Goal: Information Seeking & Learning: Understand process/instructions

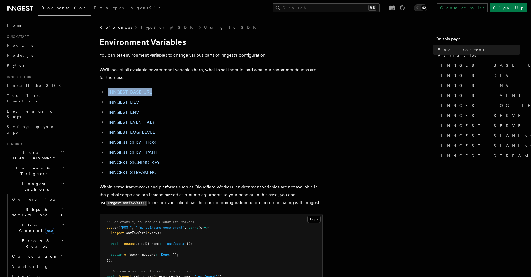
drag, startPoint x: 153, startPoint y: 92, endPoint x: 107, endPoint y: 93, distance: 46.3
click at [107, 93] on li "INNGEST_BASE_URL" at bounding box center [215, 92] width 216 height 8
copy link "INNGEST_BASE_URL"
drag, startPoint x: 145, startPoint y: 103, endPoint x: 105, endPoint y: 100, distance: 39.7
click at [105, 100] on ul "INNGEST_BASE_URL INNGEST_DEV INNGEST_ENV INNGEST_EVENT_KEY INNGEST_LOG_LEVEL IN…" at bounding box center [211, 132] width 223 height 88
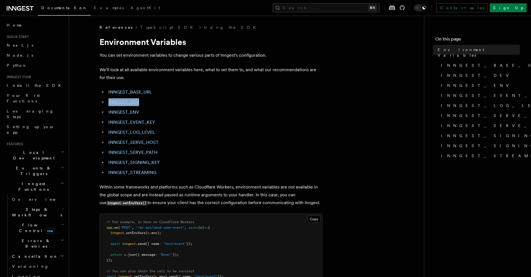
copy link "INNGEST_DEV"
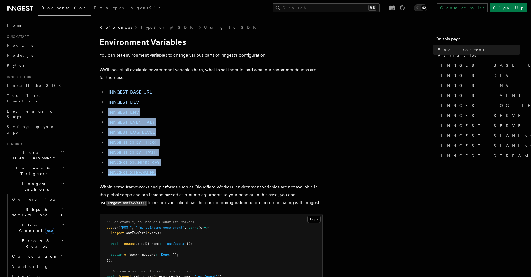
drag, startPoint x: 160, startPoint y: 172, endPoint x: 96, endPoint y: 115, distance: 86.3
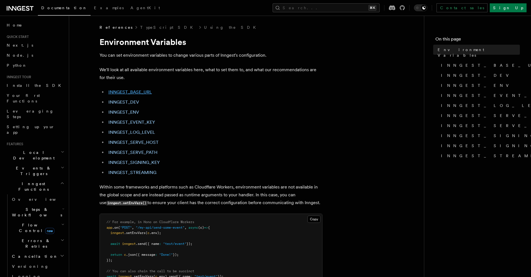
click at [128, 91] on link "INNGEST_BASE_URL" at bounding box center [130, 91] width 44 height 5
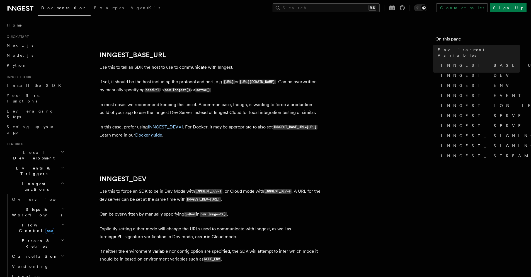
scroll to position [294, 0]
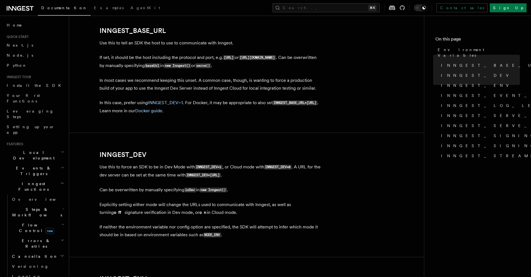
drag, startPoint x: 198, startPoint y: 110, endPoint x: 135, endPoint y: 109, distance: 63.0
click at [273, 105] on code "INNGEST_BASE_URL=http://host.docker.internal:8288" at bounding box center [295, 102] width 45 height 5
copy code "http://host.docker.internal:8288"
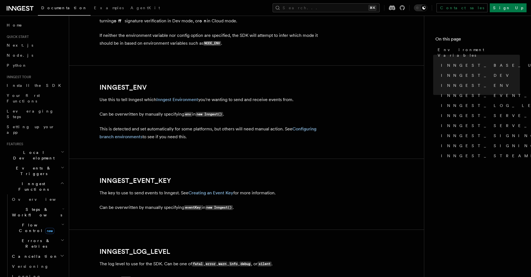
scroll to position [590, 0]
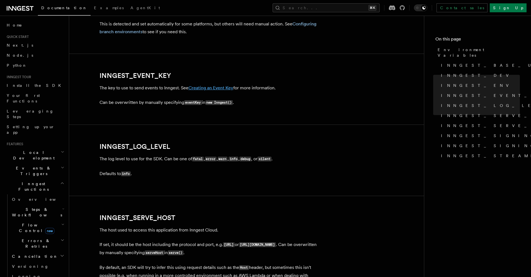
click at [219, 86] on link "Creating an Event Key" at bounding box center [211, 87] width 45 height 5
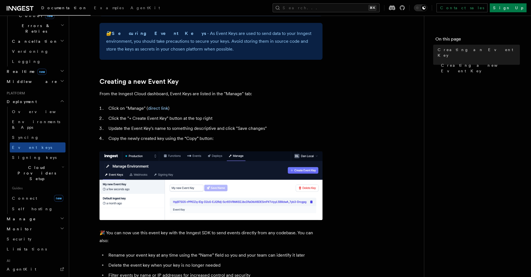
scroll to position [237, 0]
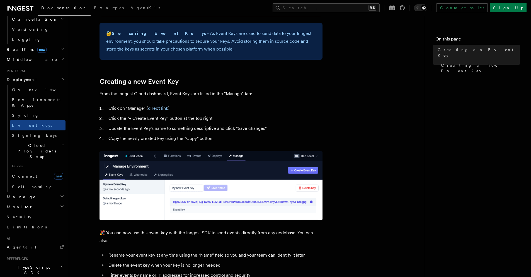
click at [45, 276] on h2 "Python SDK" at bounding box center [34, 282] width 61 height 10
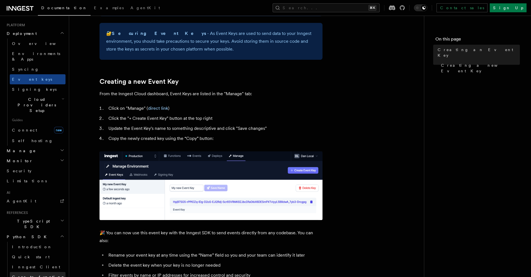
scroll to position [284, 0]
click at [25, 251] on link "Quick start" at bounding box center [38, 256] width 56 height 10
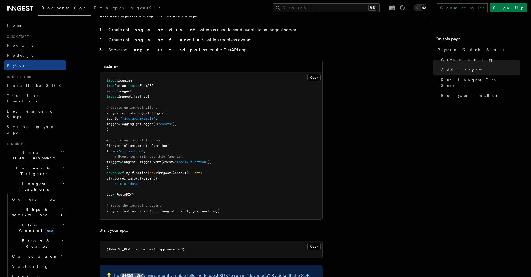
scroll to position [377, 0]
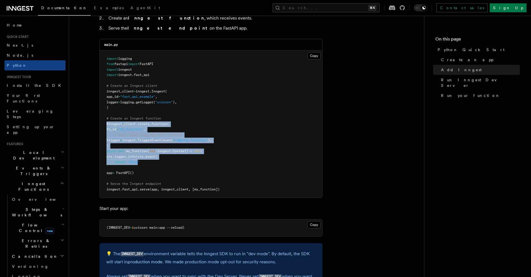
drag, startPoint x: 139, startPoint y: 162, endPoint x: 82, endPoint y: 126, distance: 67.7
drag, startPoint x: 155, startPoint y: 164, endPoint x: 84, endPoint y: 124, distance: 81.1
copy code "@inngest_client . create_function ( fn_id = "my_function" , # Event that trigge…"
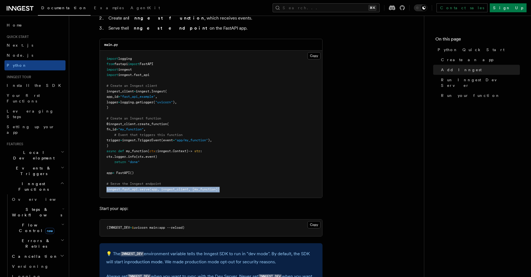
drag, startPoint x: 227, startPoint y: 189, endPoint x: 101, endPoint y: 189, distance: 125.8
click at [101, 189] on pre "import logging from fastapi import FastAPI import inngest import inngest . fast…" at bounding box center [211, 123] width 223 height 147
copy span "inngest . fast_api . serve (app, inngest_client, [my_function])"
click at [203, 194] on pre "import logging from fastapi import FastAPI import inngest import inngest . fast…" at bounding box center [211, 123] width 223 height 147
drag, startPoint x: 229, startPoint y: 190, endPoint x: 105, endPoint y: 191, distance: 123.5
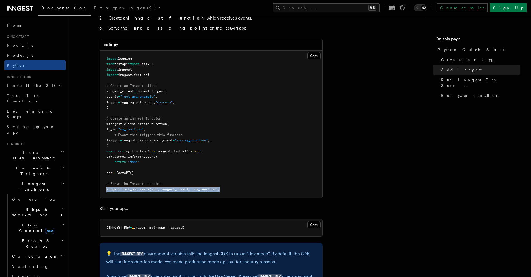
click at [105, 191] on pre "import logging from fastapi import FastAPI import inngest import inngest . fast…" at bounding box center [211, 123] width 223 height 147
copy span "inngest . fast_api . serve (app, inngest_client, [my_function])"
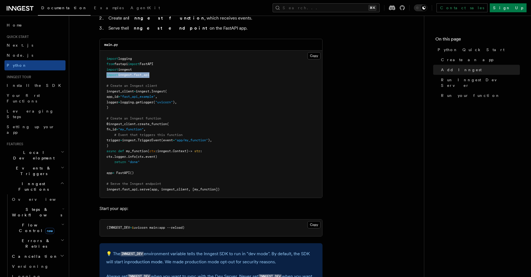
drag, startPoint x: 161, startPoint y: 74, endPoint x: 107, endPoint y: 76, distance: 53.9
click at [107, 76] on pre "import logging from fastapi import FastAPI import inngest import inngest . fast…" at bounding box center [211, 123] width 223 height 147
copy span "import inngest . fast_api"
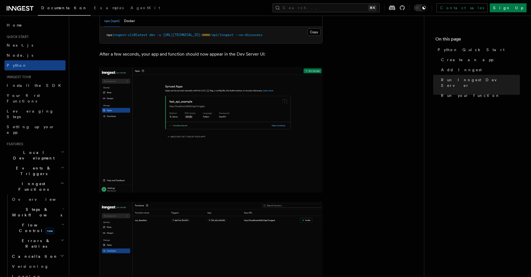
scroll to position [614, 0]
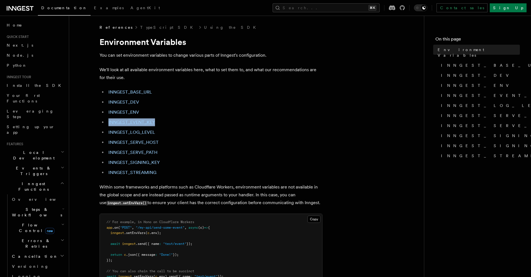
drag, startPoint x: 158, startPoint y: 122, endPoint x: 107, endPoint y: 122, distance: 50.2
click at [107, 122] on li "INNGEST_EVENT_KEY" at bounding box center [215, 122] width 216 height 8
copy link "INNGEST_EVENT_KEY"
drag, startPoint x: 163, startPoint y: 163, endPoint x: 146, endPoint y: 166, distance: 17.6
click at [107, 164] on li "INNGEST_SIGNING_KEY" at bounding box center [215, 162] width 216 height 8
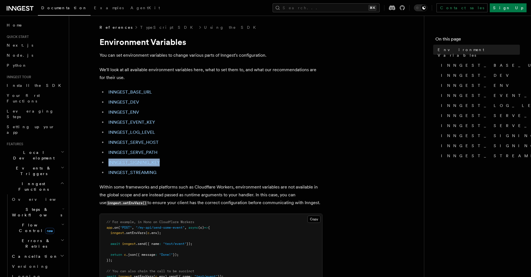
copy link "INNGEST_SIGNING_KEY"
click at [131, 111] on link "INNGEST_ENV" at bounding box center [123, 111] width 31 height 5
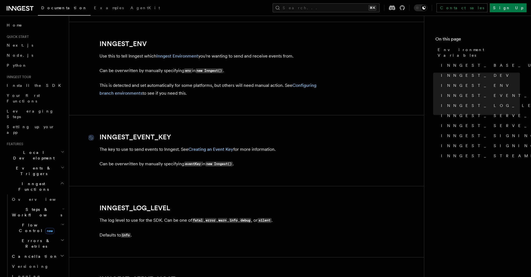
scroll to position [521, 0]
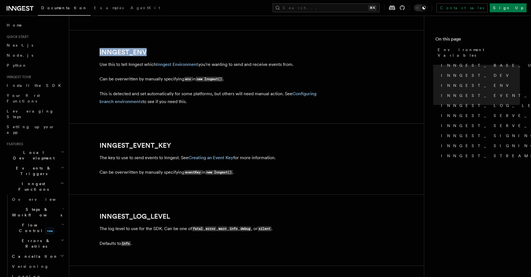
drag, startPoint x: 156, startPoint y: 50, endPoint x: 85, endPoint y: 53, distance: 70.9
click at [85, 53] on article "References TypeScript SDK Using the SDK Environment Variables You can set envir…" at bounding box center [246, 161] width 337 height 1315
copy link "INNGEST_ENV"
click at [129, 103] on link "Configuring branch environments" at bounding box center [208, 97] width 217 height 13
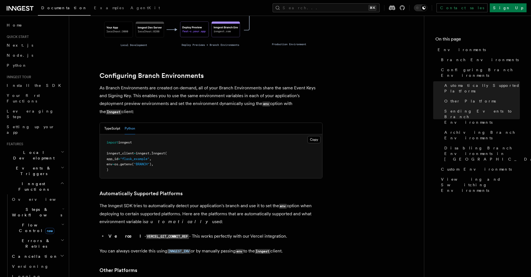
scroll to position [393, 0]
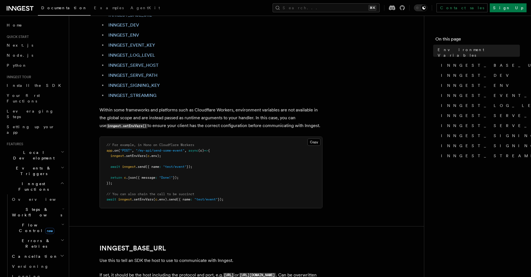
scroll to position [183, 0]
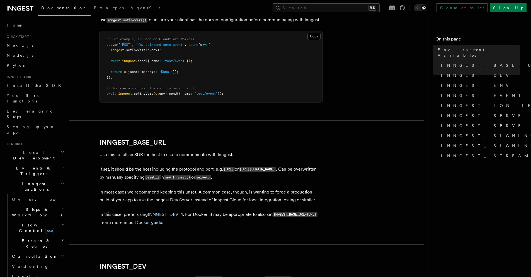
click at [283, 141] on h2 "INNGEST_BASE_URL" at bounding box center [211, 142] width 223 height 8
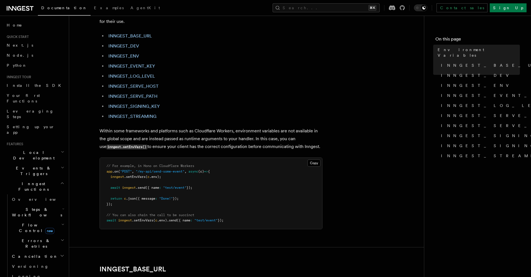
scroll to position [0, 0]
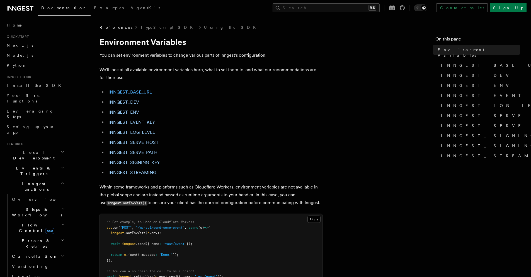
click at [139, 89] on link "INNGEST_BASE_URL" at bounding box center [130, 91] width 44 height 5
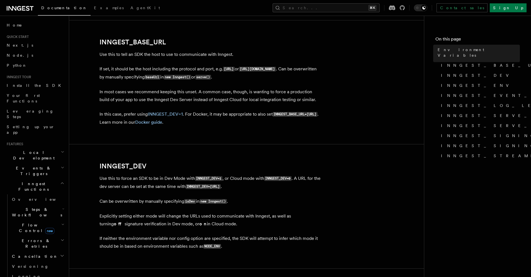
scroll to position [294, 0]
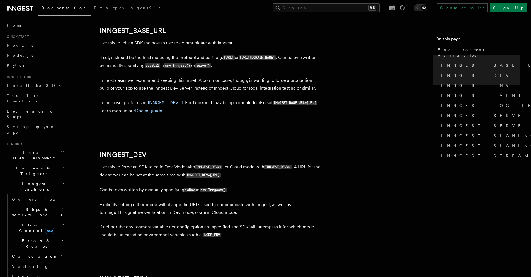
drag, startPoint x: 135, startPoint y: 110, endPoint x: 200, endPoint y: 113, distance: 65.1
click at [200, 113] on p "In this case, prefer using INNGEST_DEV=1 . For Docker, it may be appropriate to…" at bounding box center [211, 107] width 223 height 16
copy code "http://host.docker.internal:8288"
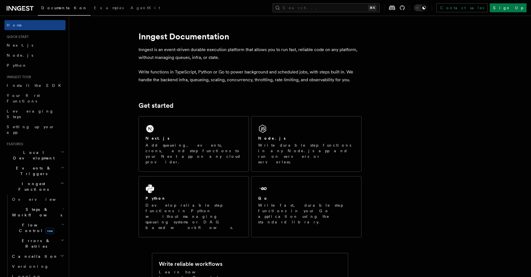
click at [49, 147] on h2 "Local Development" at bounding box center [34, 155] width 61 height 16
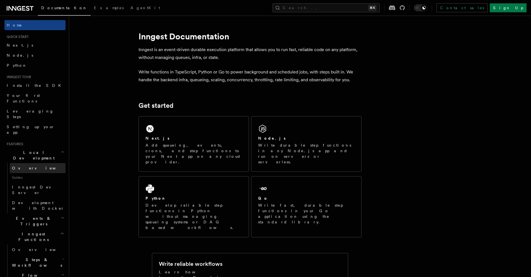
click at [39, 163] on link "Overview" at bounding box center [38, 168] width 56 height 10
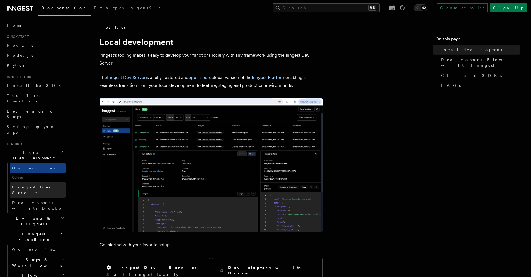
click at [43, 185] on span "Inngest Dev Server" at bounding box center [36, 190] width 48 height 10
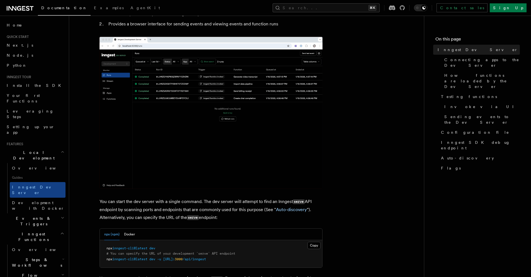
scroll to position [245, 0]
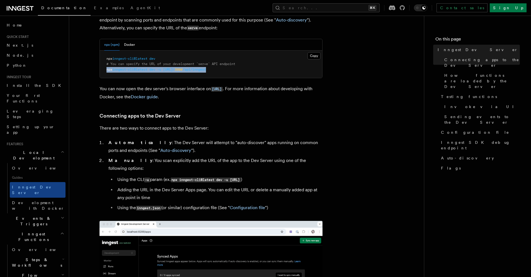
drag, startPoint x: 237, startPoint y: 69, endPoint x: 103, endPoint y: 72, distance: 134.1
click at [103, 72] on pre "npx inngest-cli@latest dev # You can specify the URL of your development `serve…" at bounding box center [211, 64] width 223 height 28
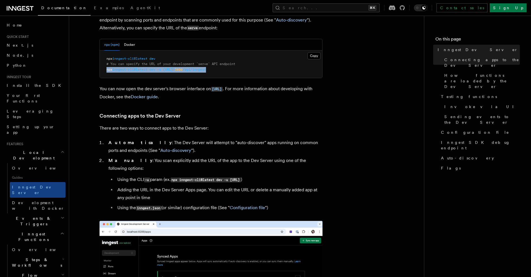
click at [257, 68] on pre "npx inngest-cli@latest dev # You can specify the URL of your development `serve…" at bounding box center [211, 64] width 223 height 28
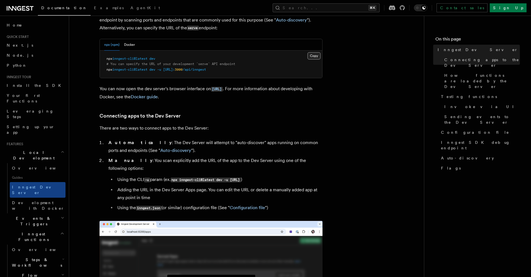
click at [318, 57] on button "Copy Copied" at bounding box center [314, 55] width 13 height 7
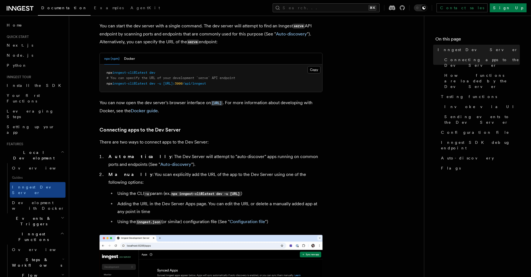
scroll to position [134, 0]
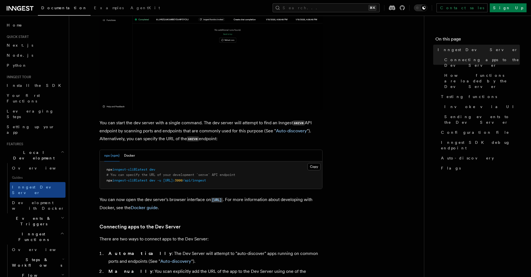
drag, startPoint x: 214, startPoint y: 134, endPoint x: 291, endPoint y: 136, distance: 76.4
click at [291, 136] on p "You can start the dev server with a single command. The dev server will attempt…" at bounding box center [211, 131] width 223 height 24
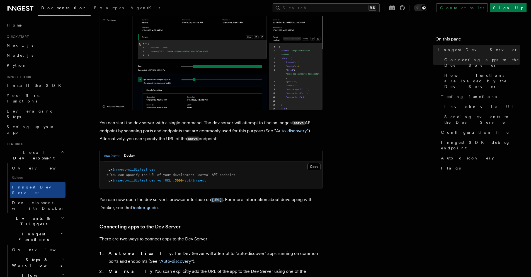
click at [231, 139] on p "You can start the dev server with a single command. The dev server will attempt…" at bounding box center [211, 131] width 223 height 24
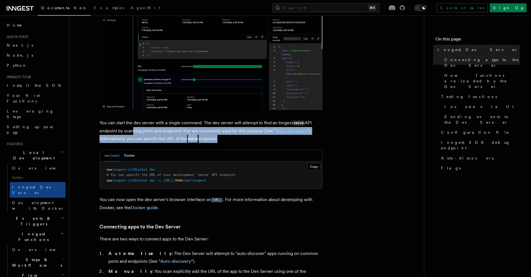
drag, startPoint x: 218, startPoint y: 139, endPoint x: 131, endPoint y: 134, distance: 87.1
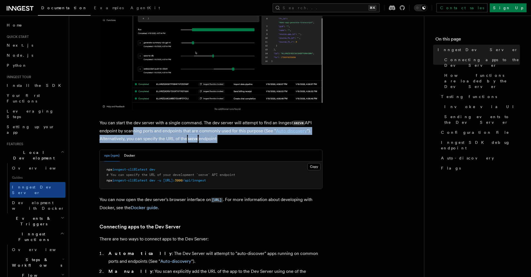
click at [131, 134] on p "You can start the dev server with a single command. The dev server will attempt…" at bounding box center [211, 131] width 223 height 24
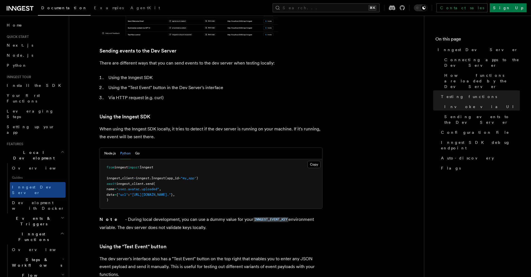
scroll to position [578, 0]
